Goal: Navigation & Orientation: Find specific page/section

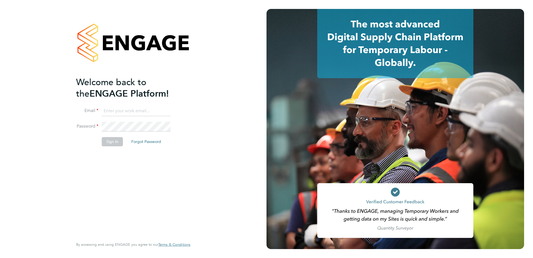
type input "[PERSON_NAME][EMAIL_ADDRESS][DOMAIN_NAME]"
click at [104, 143] on button "Sign In" at bounding box center [112, 141] width 21 height 9
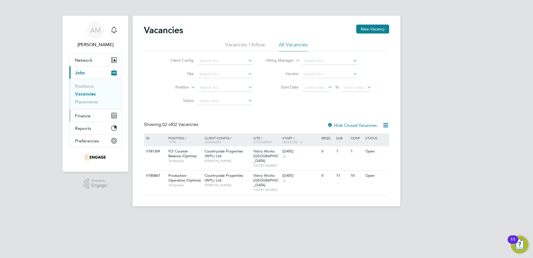
click at [79, 115] on span "Finance" at bounding box center [83, 115] width 16 height 5
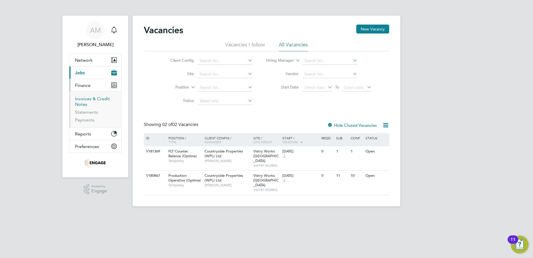
click at [83, 102] on link "Invoices & Credit Notes" at bounding box center [92, 101] width 35 height 11
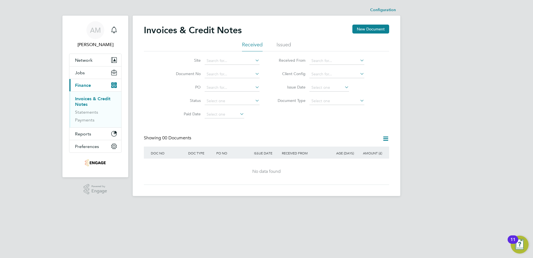
click at [279, 45] on li "Issued" at bounding box center [284, 46] width 14 height 10
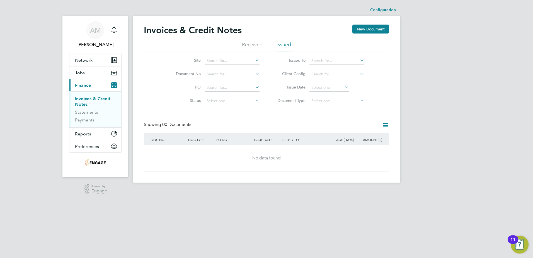
click at [246, 45] on li "Received" at bounding box center [252, 46] width 21 height 10
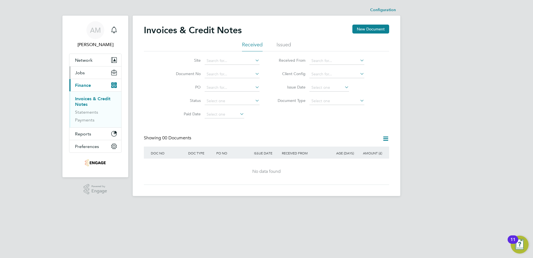
click at [82, 72] on span "Jobs" at bounding box center [80, 72] width 10 height 5
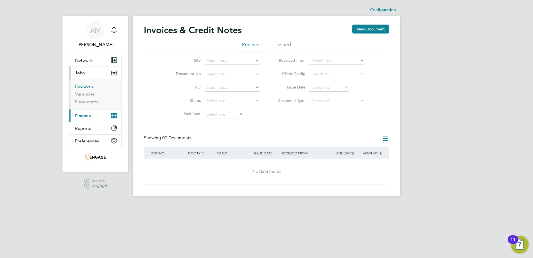
click at [86, 86] on link "Positions" at bounding box center [84, 85] width 18 height 5
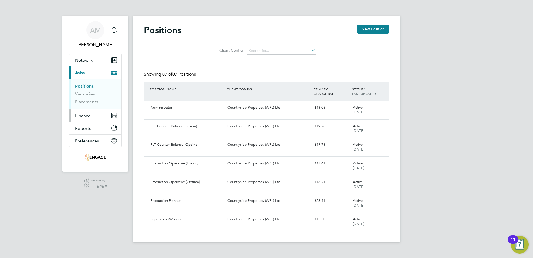
click at [84, 111] on button "Finance" at bounding box center [95, 115] width 52 height 12
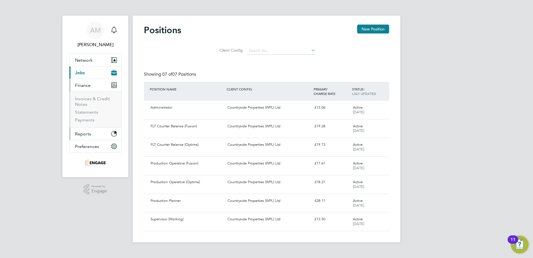
click at [87, 135] on span "Reports" at bounding box center [83, 133] width 16 height 5
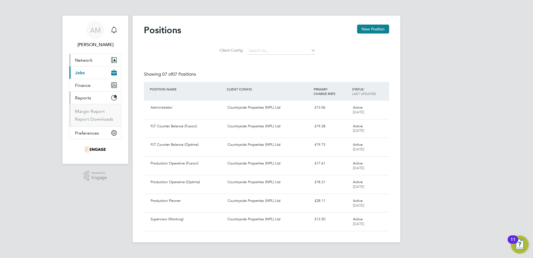
click at [81, 61] on span "Network" at bounding box center [84, 59] width 18 height 5
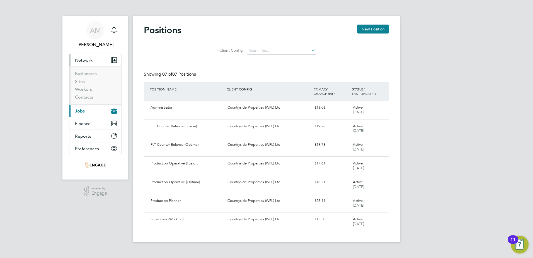
click at [81, 110] on span "Jobs" at bounding box center [80, 110] width 10 height 5
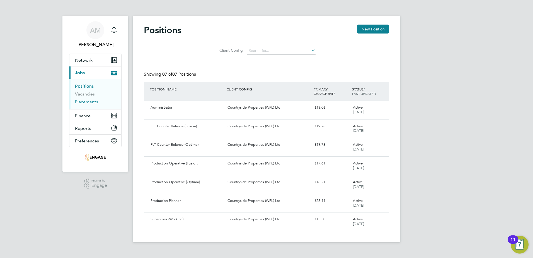
click at [86, 100] on link "Placements" at bounding box center [86, 101] width 23 height 5
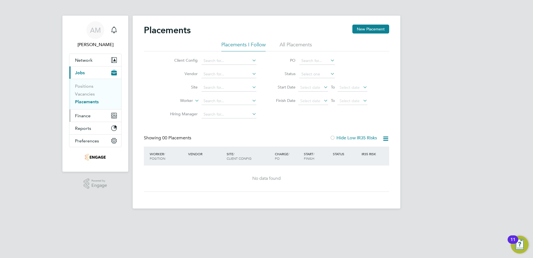
click at [85, 115] on span "Finance" at bounding box center [83, 115] width 16 height 5
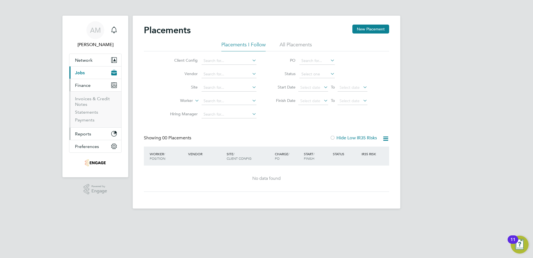
click at [88, 134] on span "Reports" at bounding box center [83, 133] width 16 height 5
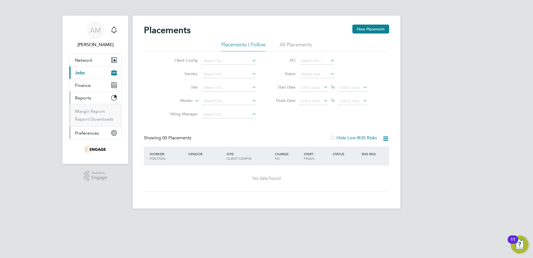
click at [90, 133] on span "Preferences" at bounding box center [87, 132] width 24 height 5
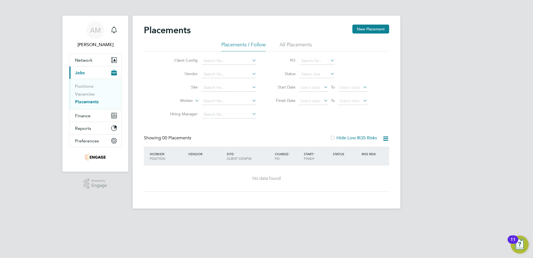
click at [511, 239] on div "11" at bounding box center [513, 242] width 5 height 7
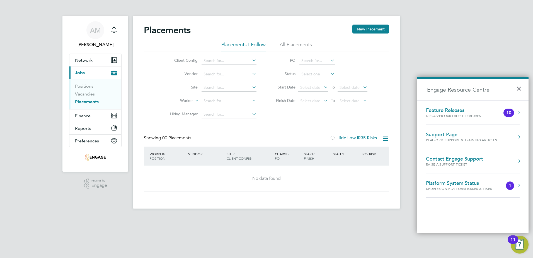
click at [437, 134] on div "Support Page" at bounding box center [461, 134] width 71 height 6
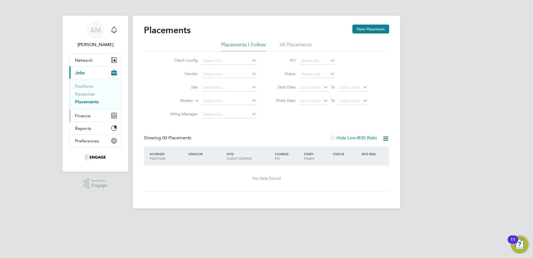
click at [84, 118] on span "Finance" at bounding box center [83, 115] width 16 height 5
click at [112, 115] on icon "Main navigation" at bounding box center [113, 114] width 2 height 2
click at [83, 115] on span "Finance" at bounding box center [83, 115] width 16 height 5
click at [77, 117] on span "Finance" at bounding box center [83, 115] width 16 height 5
